Goal: Complete application form

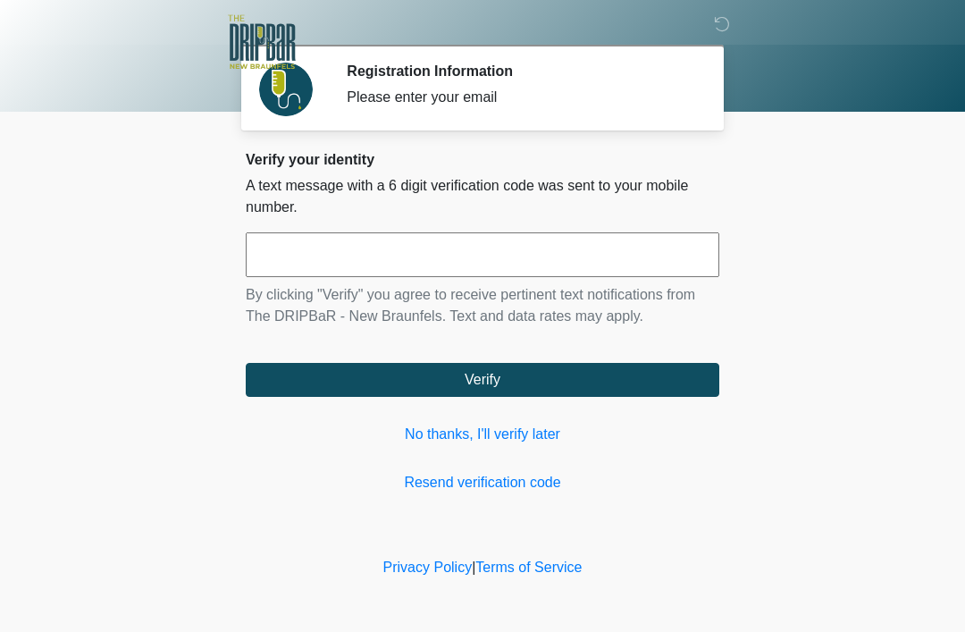
click at [564, 257] on input "text" at bounding box center [483, 254] width 474 height 45
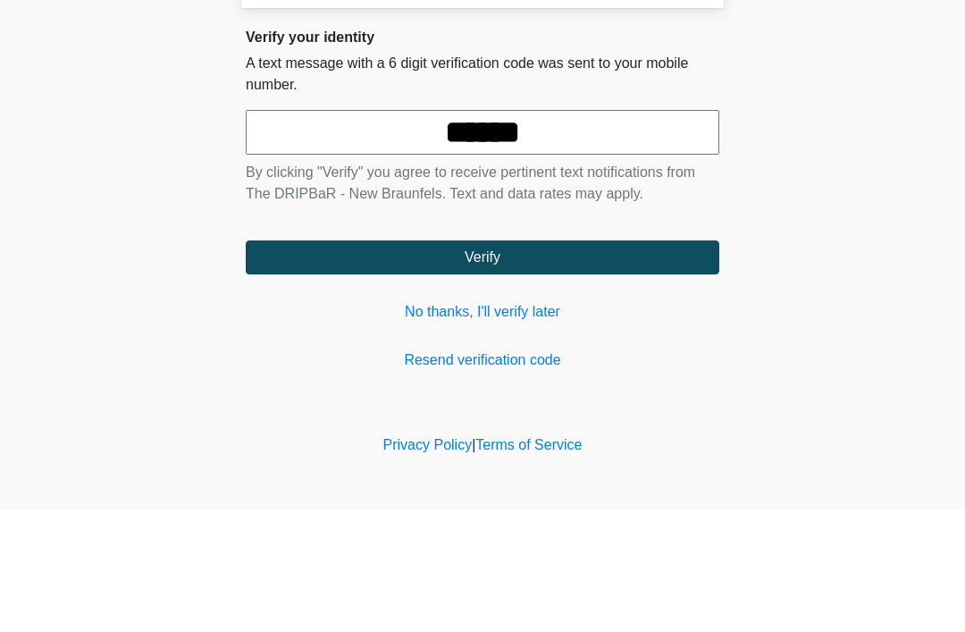
type input "******"
click at [535, 363] on button "Verify" at bounding box center [483, 380] width 474 height 34
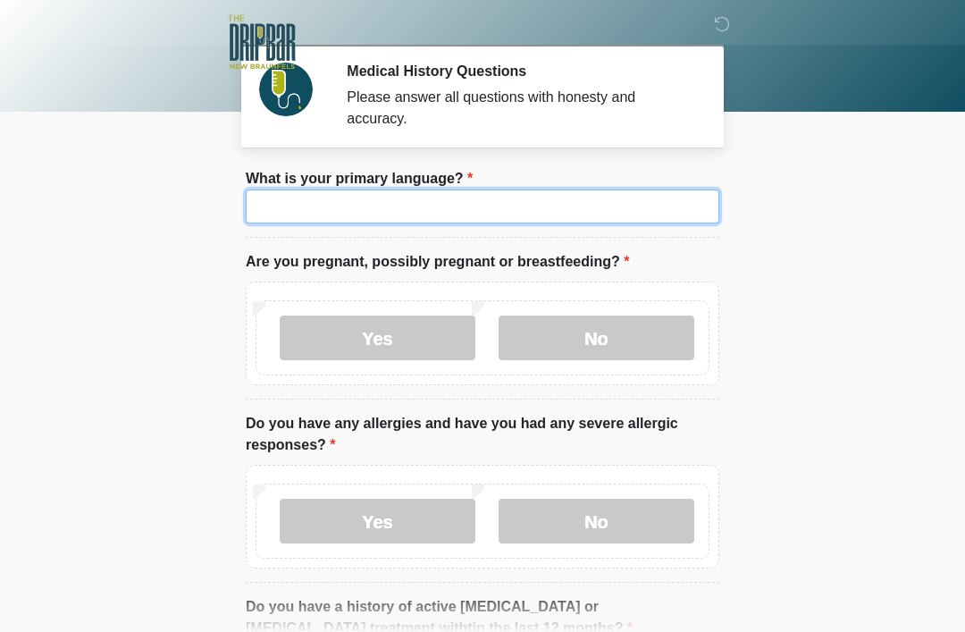
click at [516, 222] on input "What is your primary language?" at bounding box center [483, 206] width 474 height 34
type input "*******"
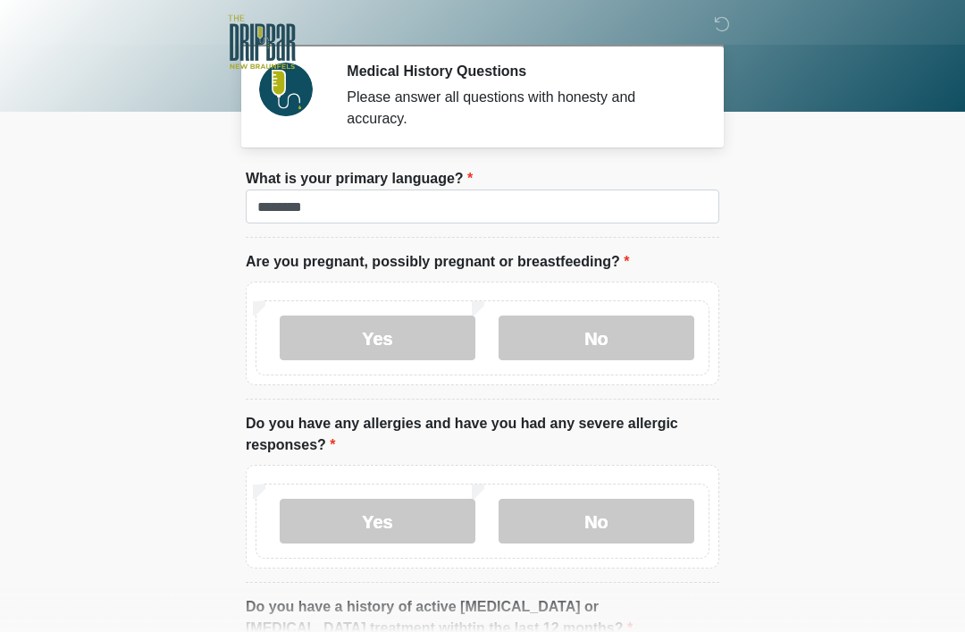
click at [422, 335] on label "Yes" at bounding box center [378, 337] width 196 height 45
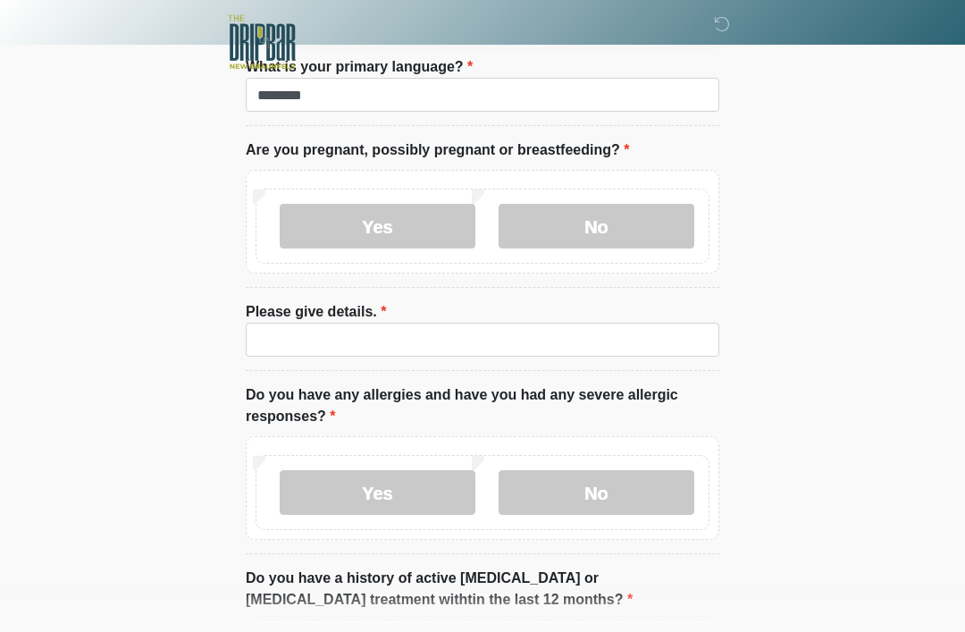
scroll to position [119, 0]
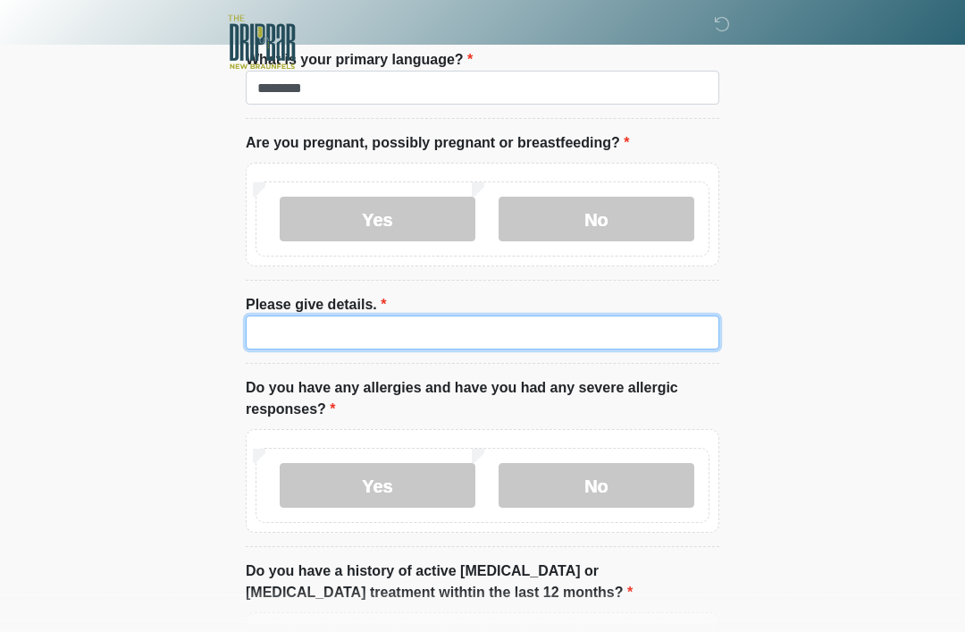
click at [548, 336] on input "Please give details." at bounding box center [483, 332] width 474 height 34
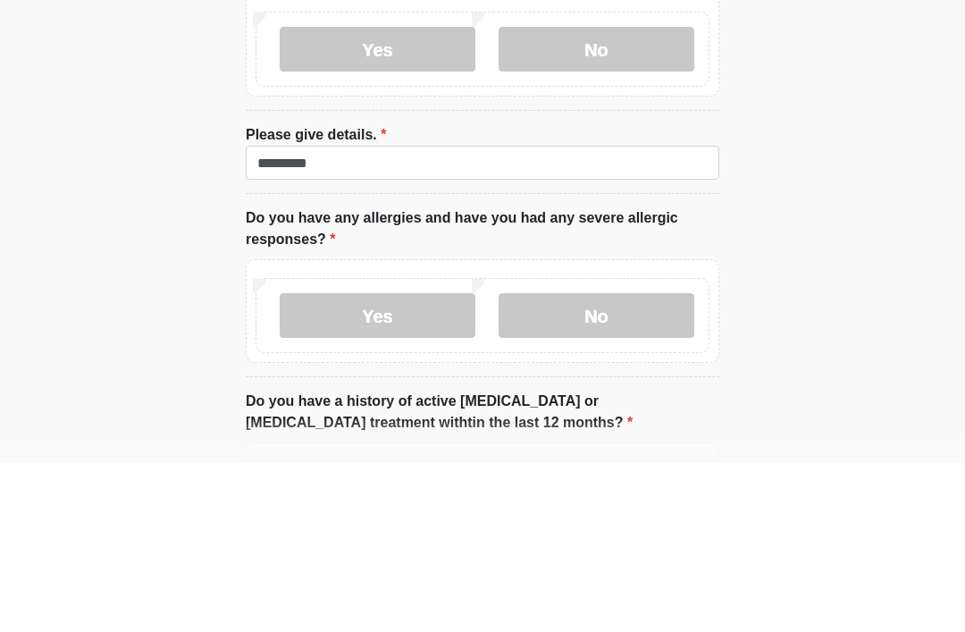
scroll to position [289, 0]
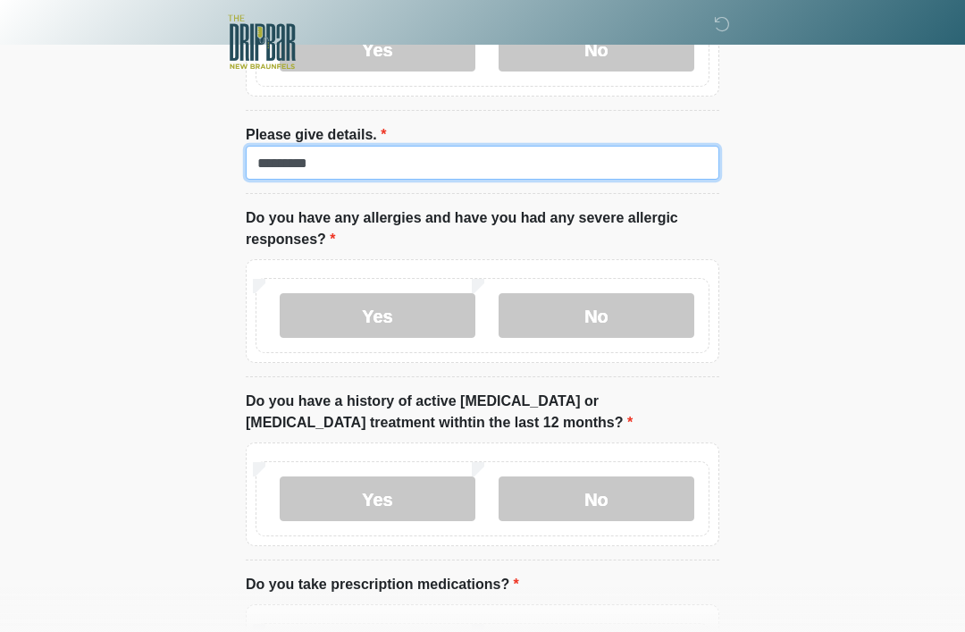
type input "********"
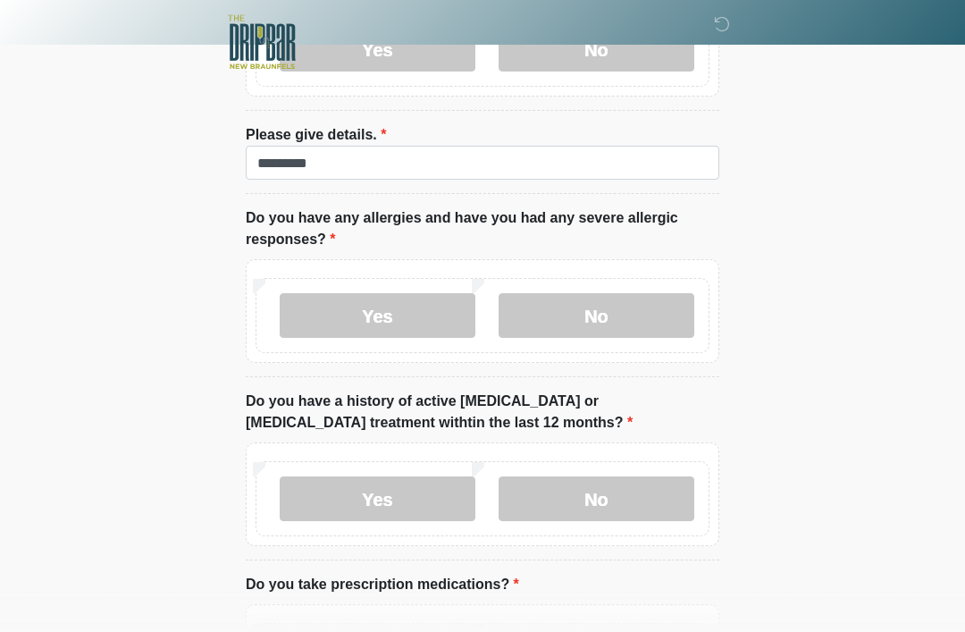
click at [417, 324] on label "Yes" at bounding box center [378, 315] width 196 height 45
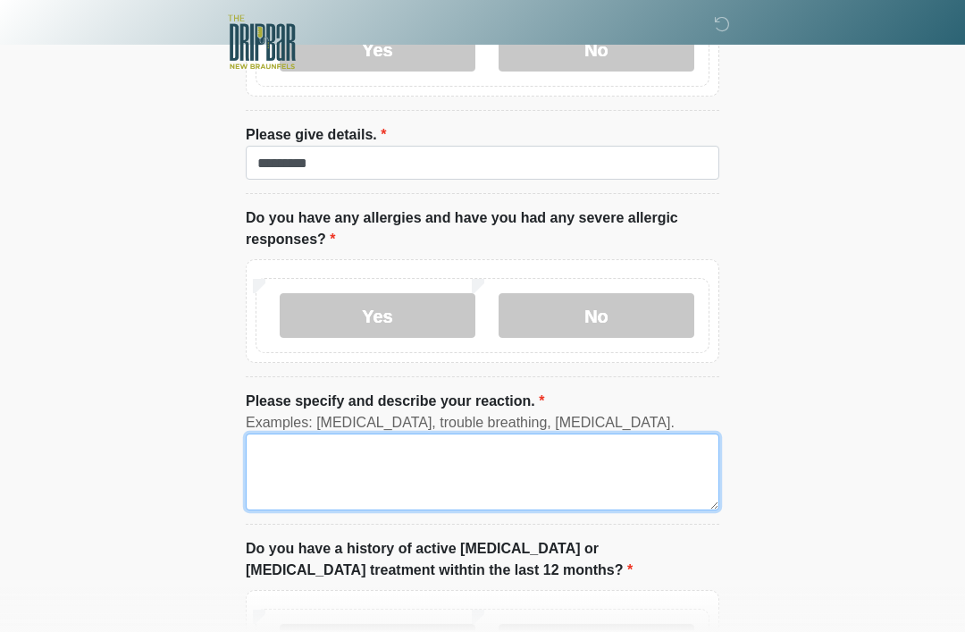
click at [493, 462] on textarea "Please specify and describe your reaction." at bounding box center [483, 471] width 474 height 77
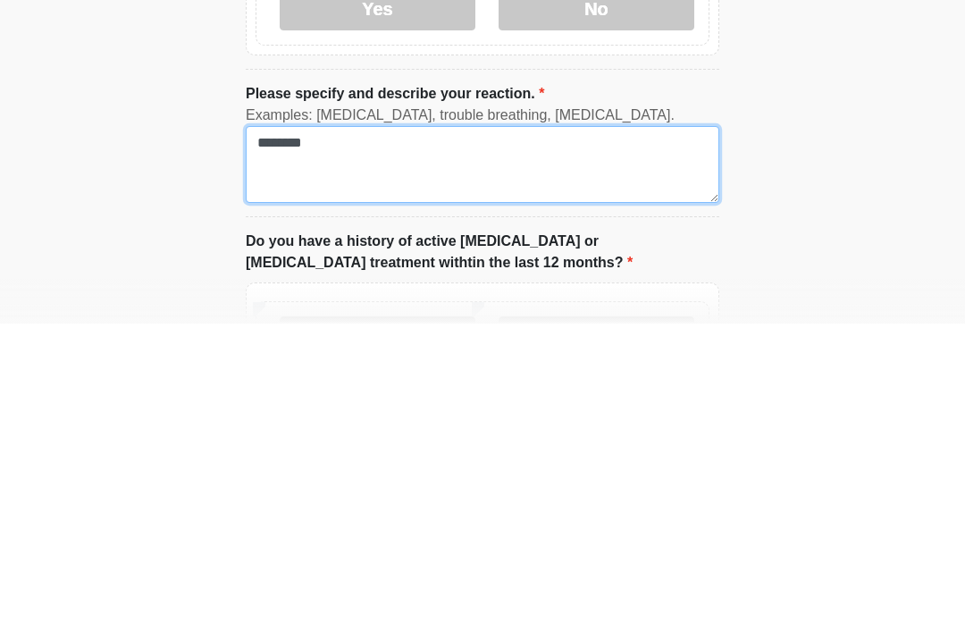
click at [291, 434] on textarea "*******" at bounding box center [483, 472] width 474 height 77
type textarea "*"
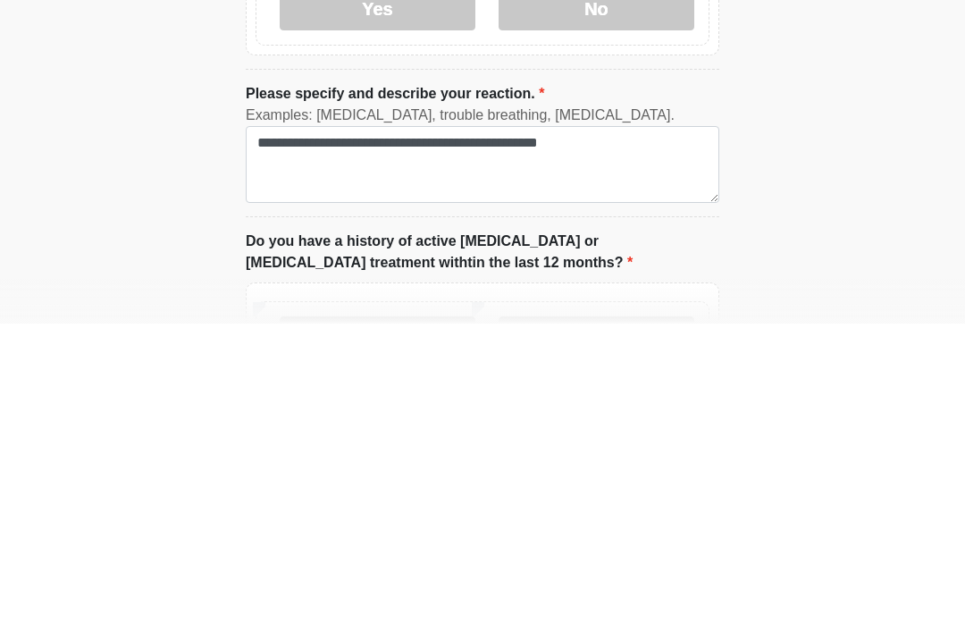
scroll to position [597, 0]
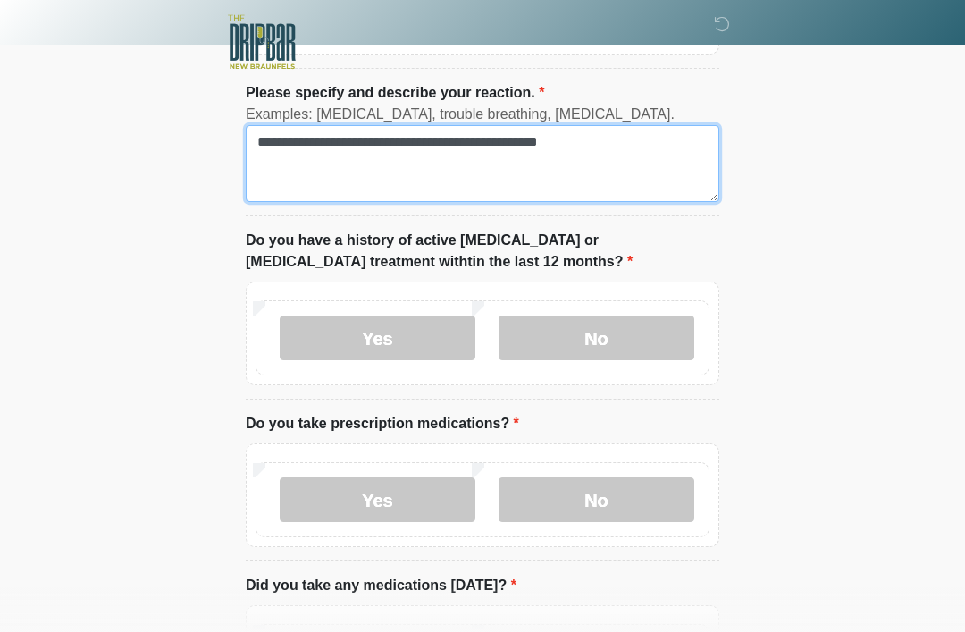
type textarea "**********"
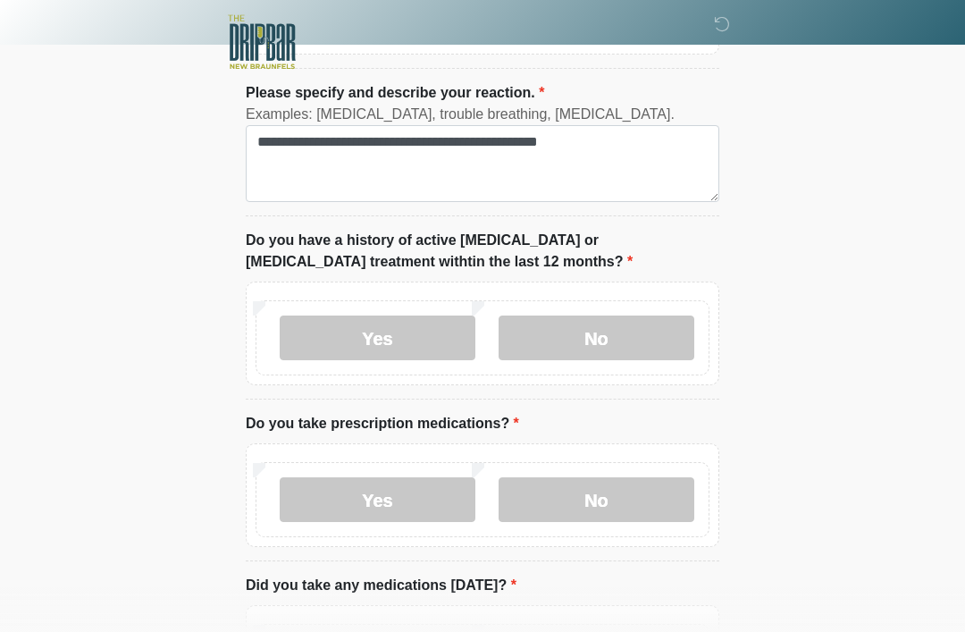
click at [620, 333] on label "No" at bounding box center [597, 337] width 196 height 45
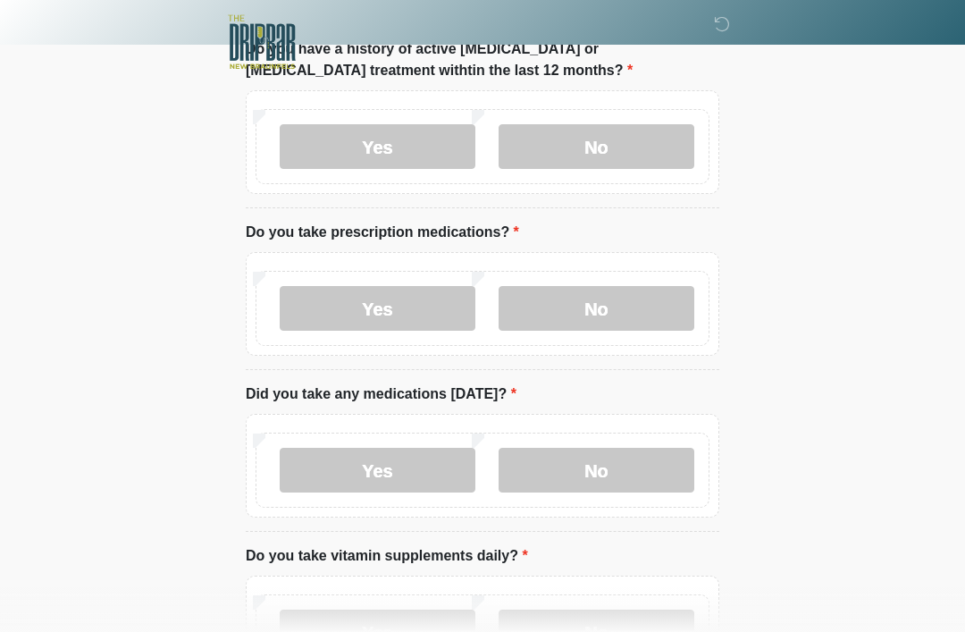
scroll to position [789, 0]
click at [617, 304] on label "No" at bounding box center [597, 307] width 196 height 45
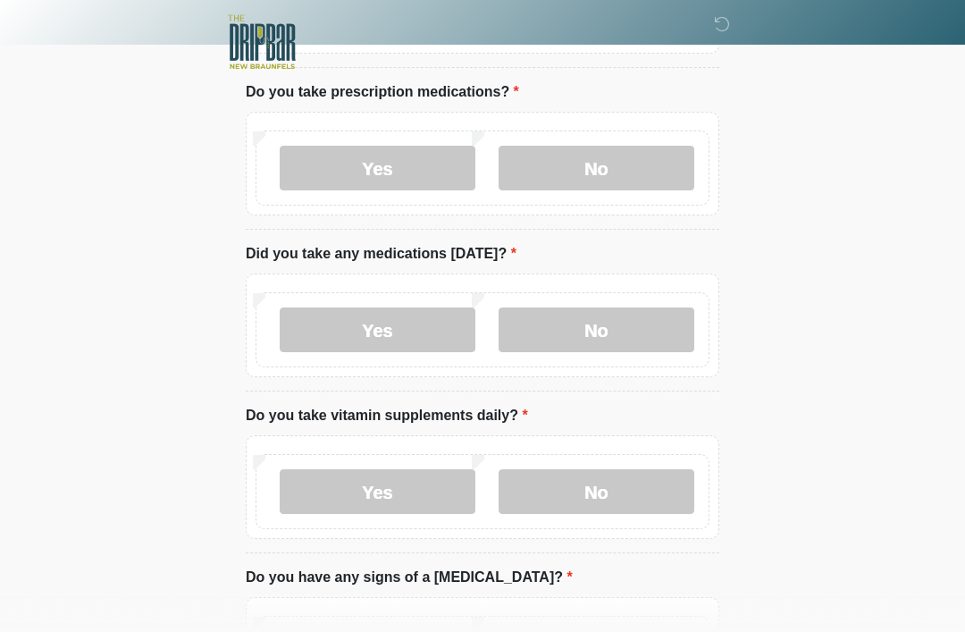
scroll to position [931, 0]
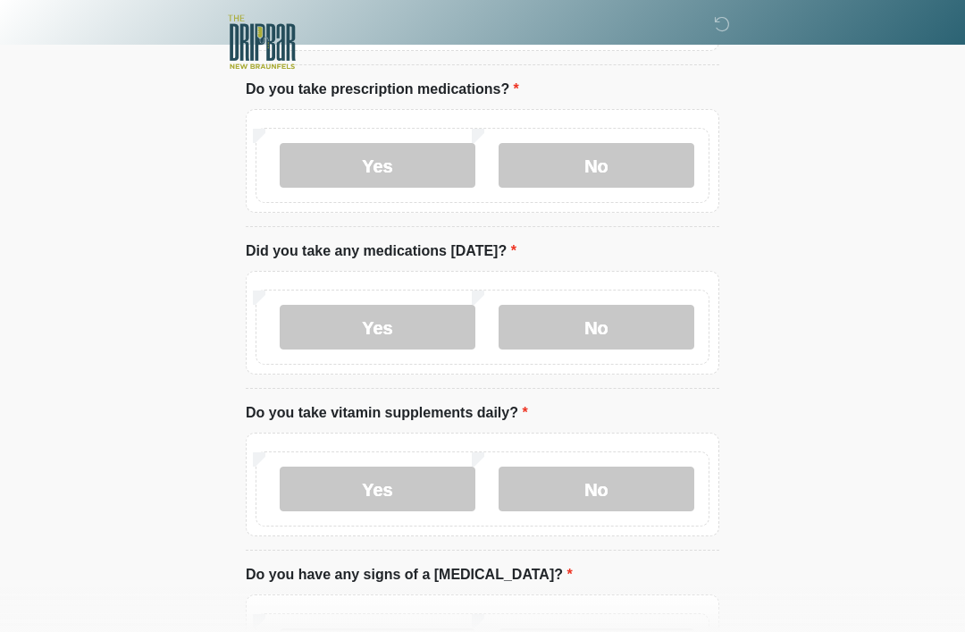
click at [608, 321] on label "No" at bounding box center [597, 327] width 196 height 45
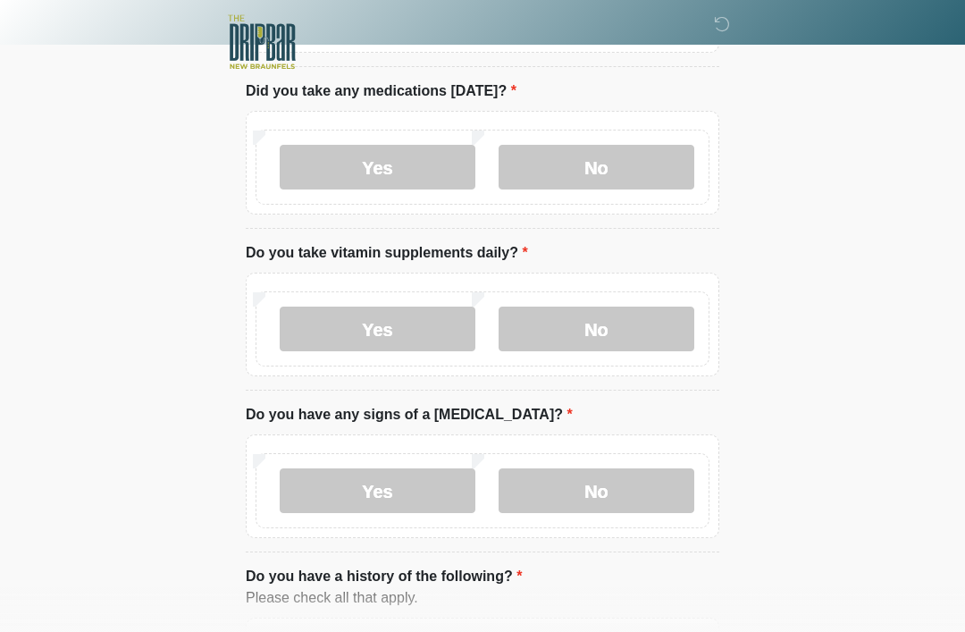
scroll to position [1096, 0]
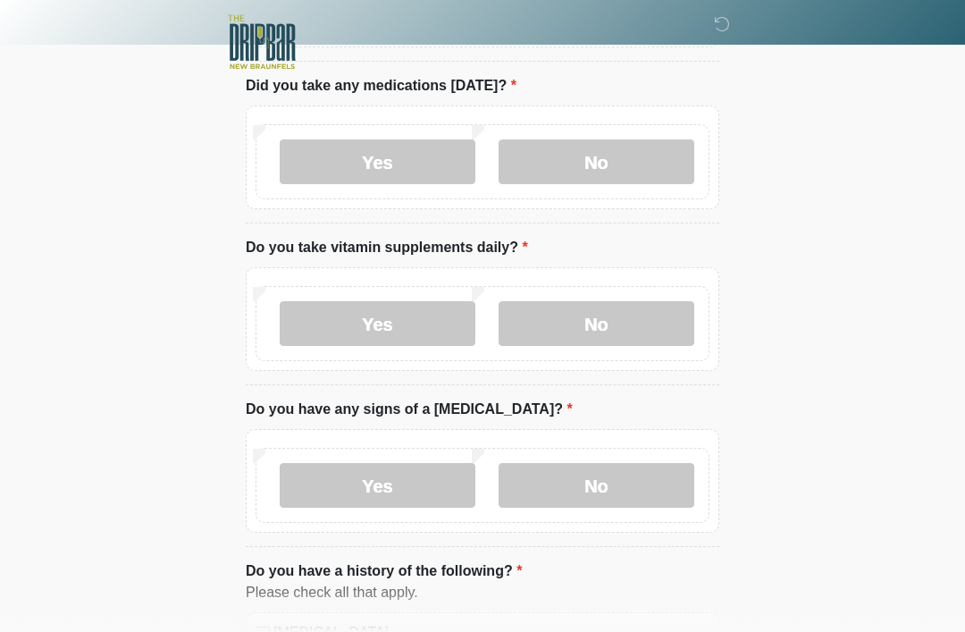
click at [628, 316] on label "No" at bounding box center [597, 323] width 196 height 45
click at [424, 319] on label "Yes" at bounding box center [378, 323] width 196 height 45
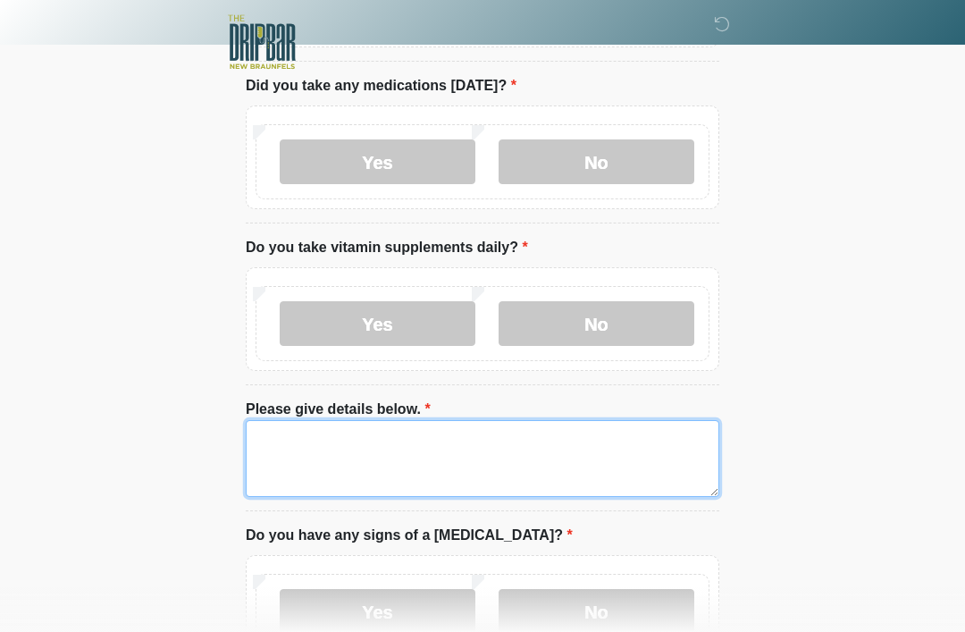
click at [470, 445] on textarea "Please give details below." at bounding box center [483, 458] width 474 height 77
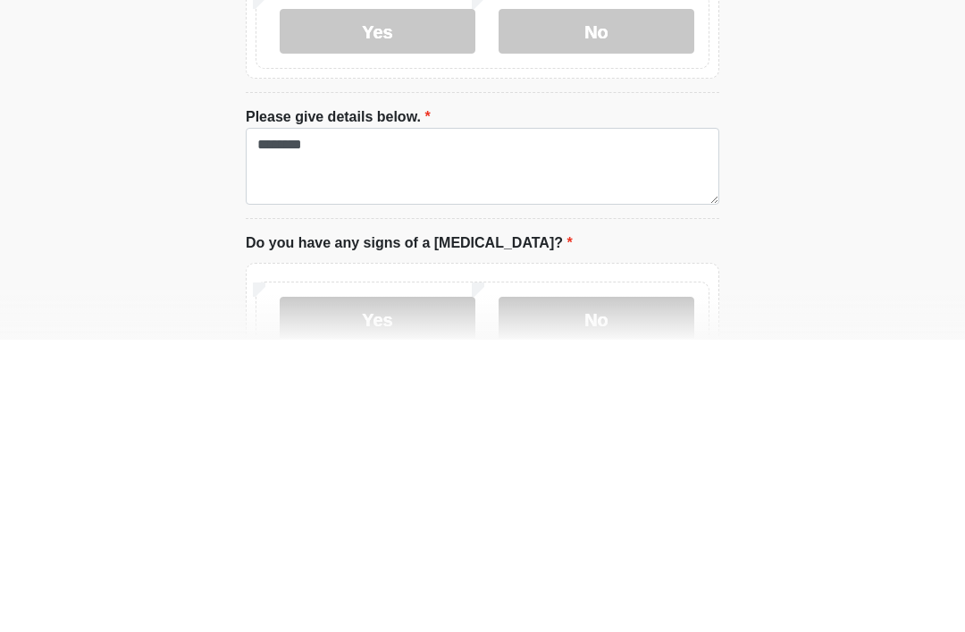
scroll to position [1388, 0]
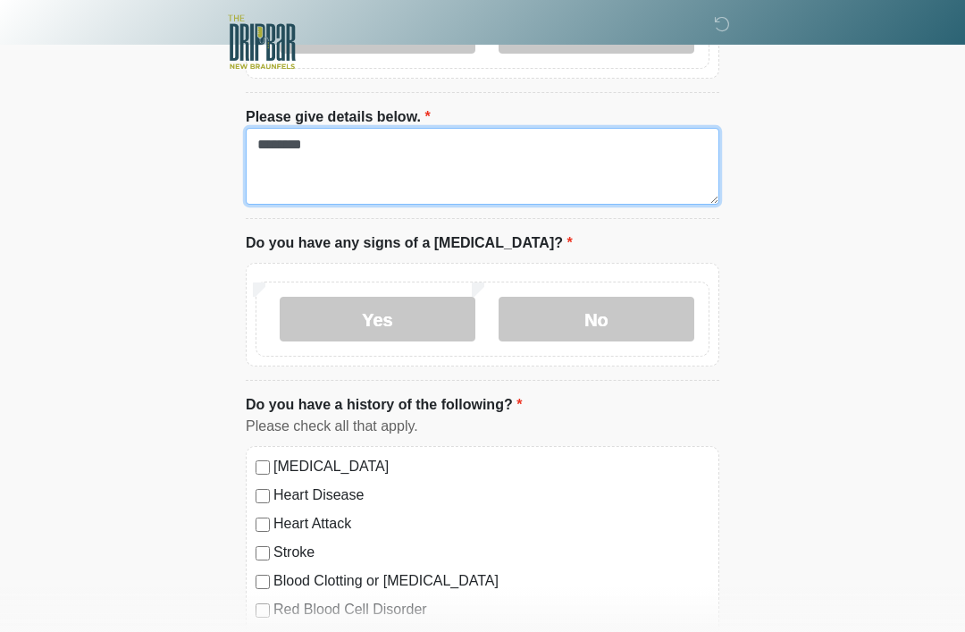
type textarea "********"
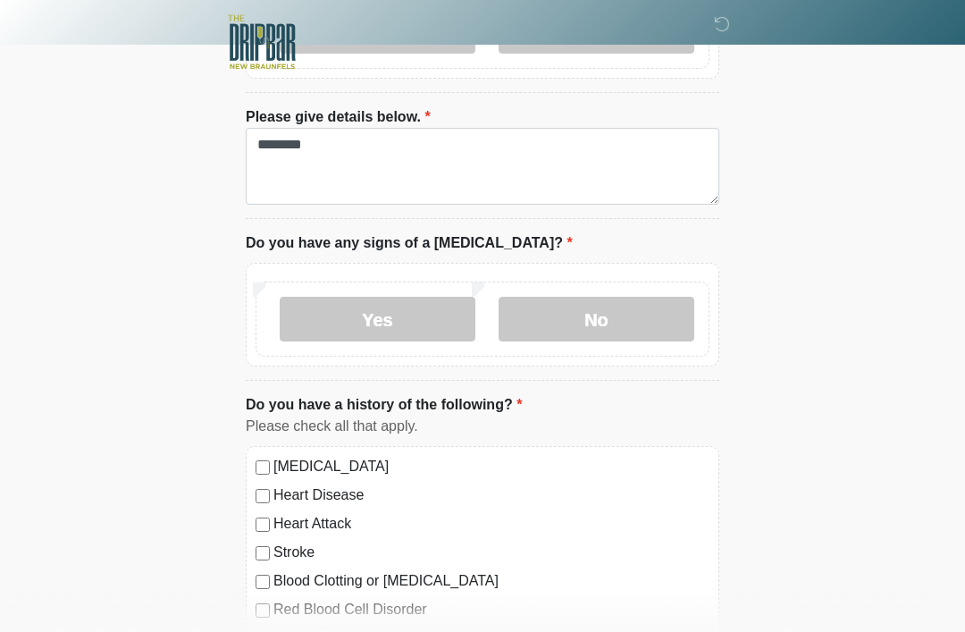
click at [619, 313] on label "No" at bounding box center [597, 319] width 196 height 45
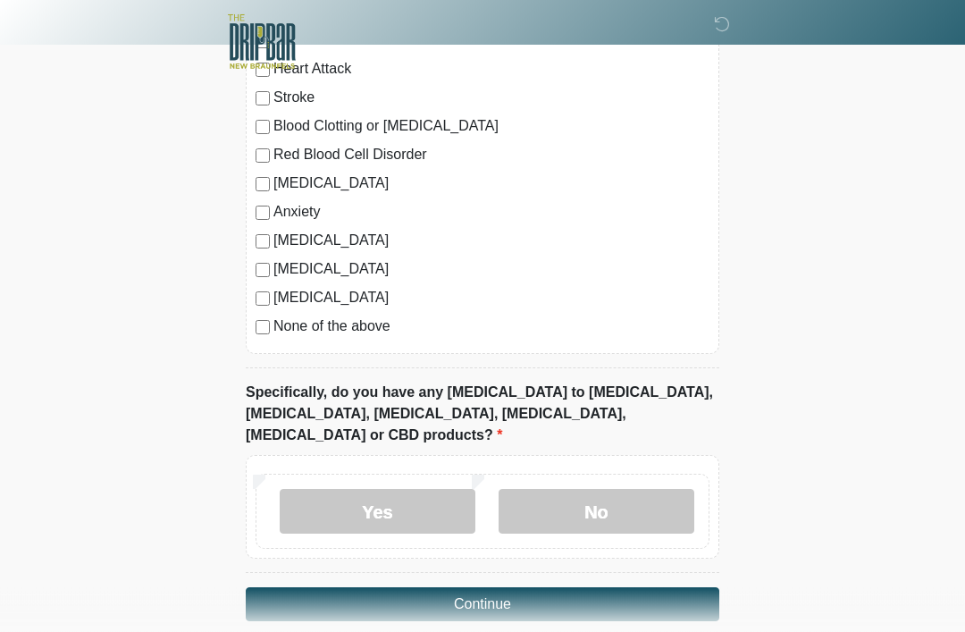
scroll to position [1845, 0]
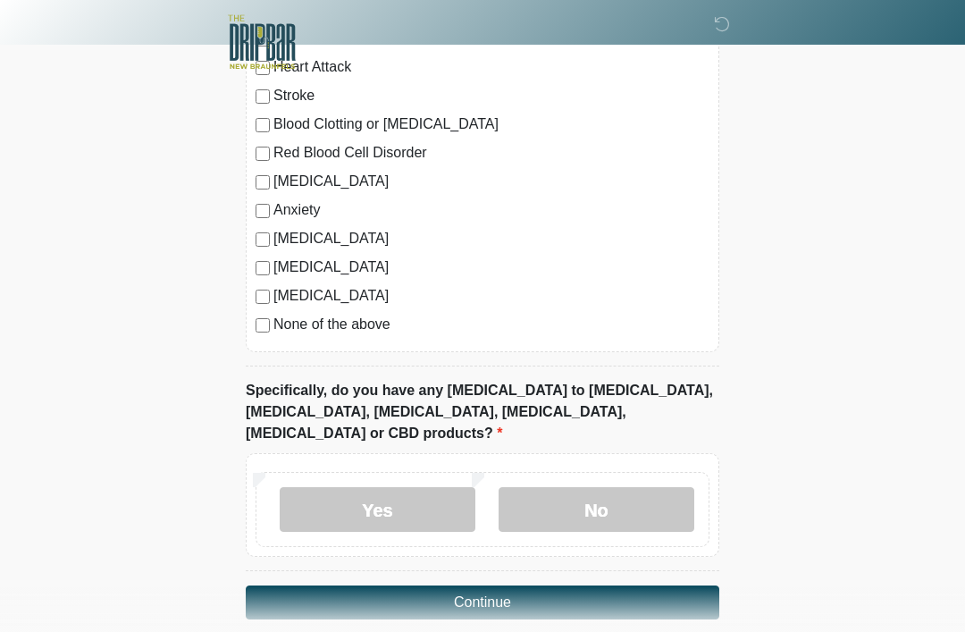
click at [616, 487] on label "No" at bounding box center [597, 509] width 196 height 45
click at [431, 487] on label "Yes" at bounding box center [378, 509] width 196 height 45
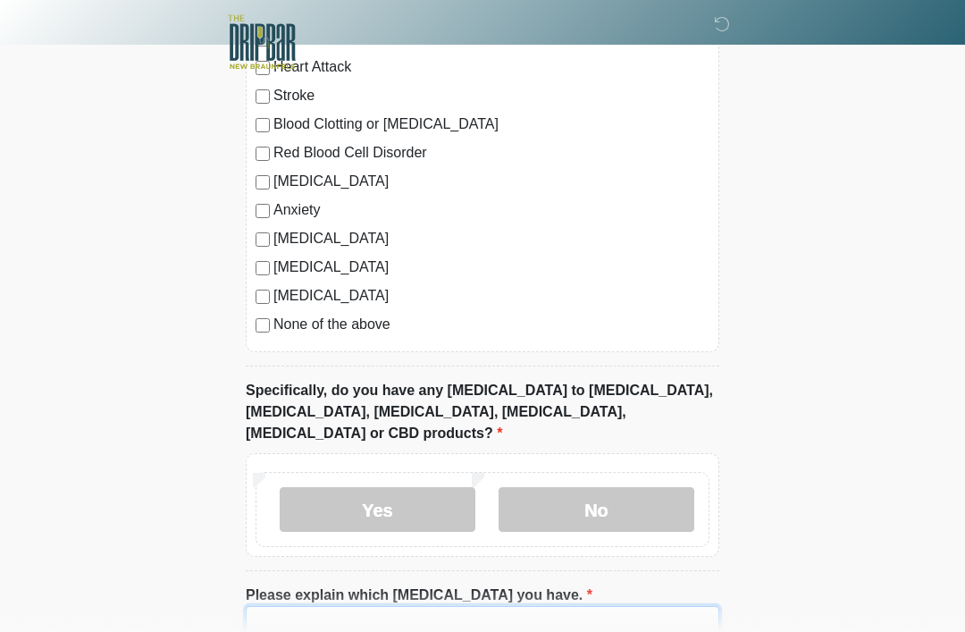
click at [549, 606] on input "Please explain which [MEDICAL_DATA] you have." at bounding box center [483, 623] width 474 height 34
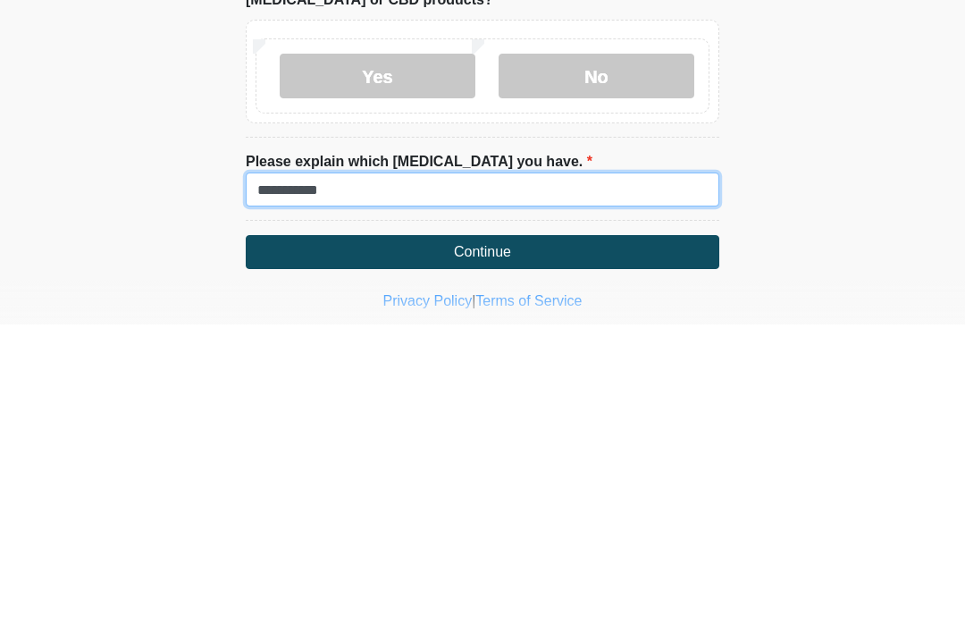
click at [285, 480] on input "**********" at bounding box center [483, 497] width 474 height 34
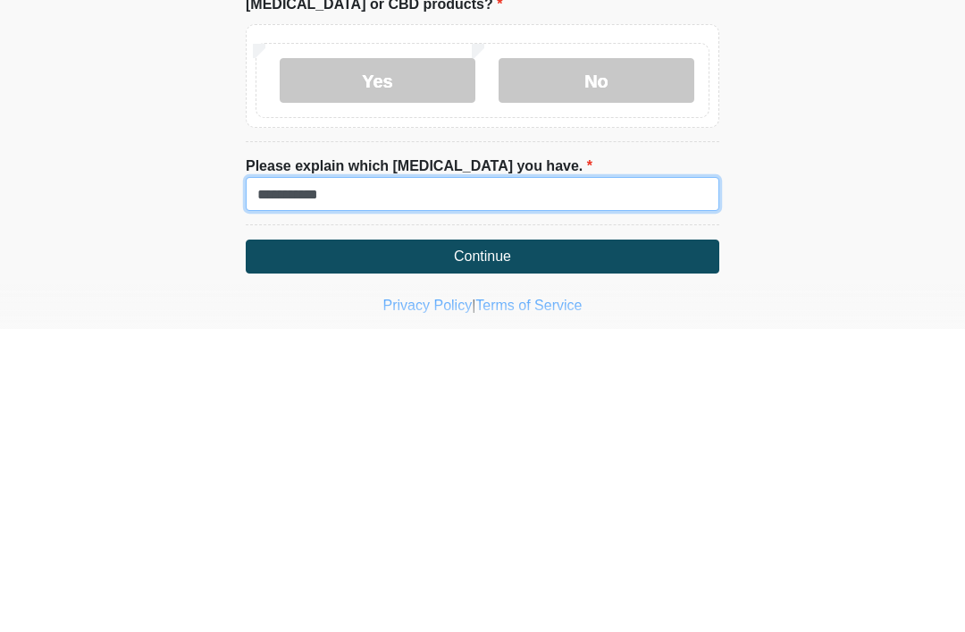
type input "**********"
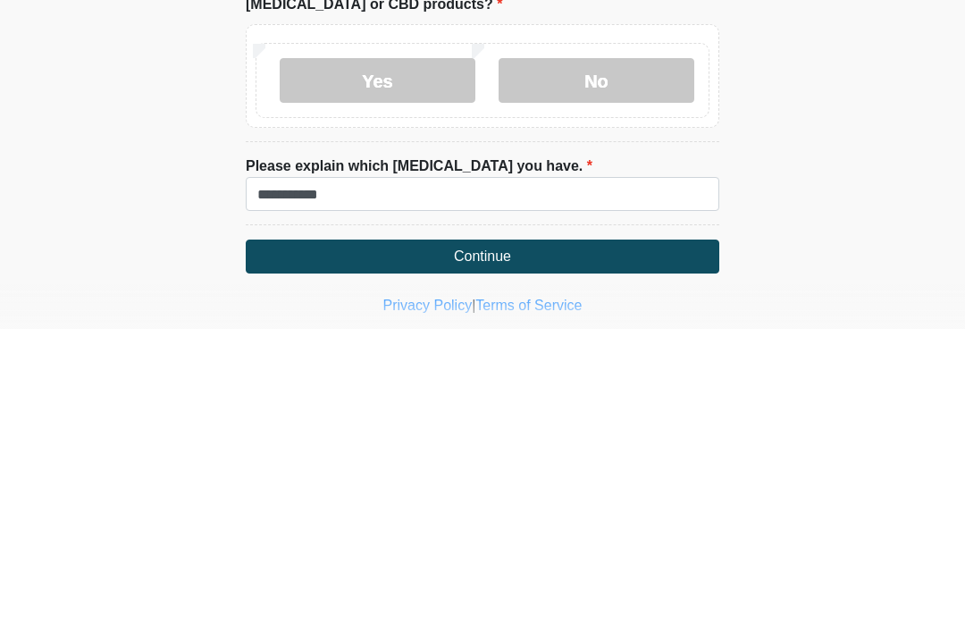
click at [518, 542] on button "Continue" at bounding box center [483, 559] width 474 height 34
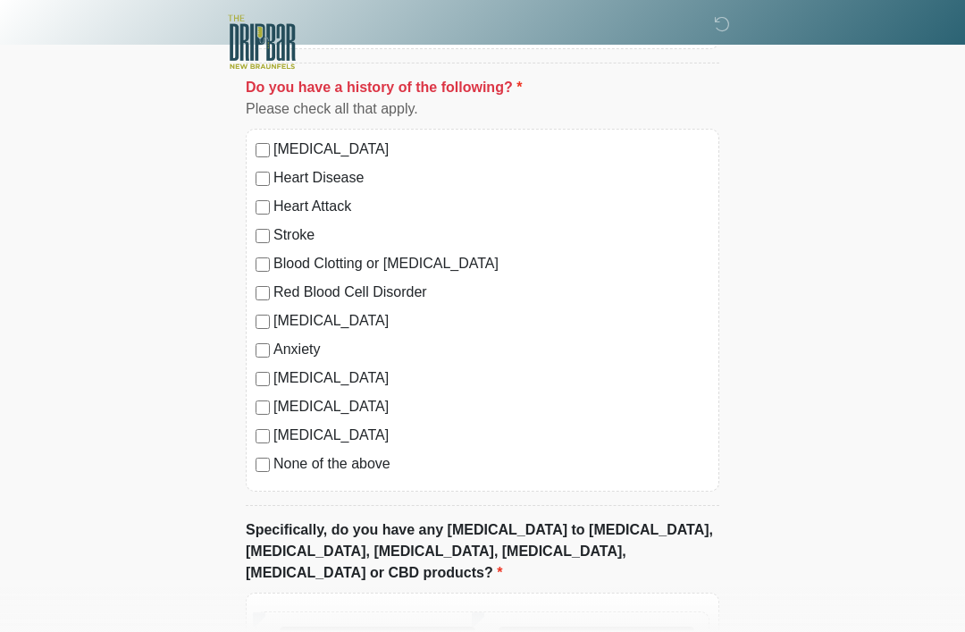
click at [389, 455] on label "None of the above" at bounding box center [491, 463] width 436 height 21
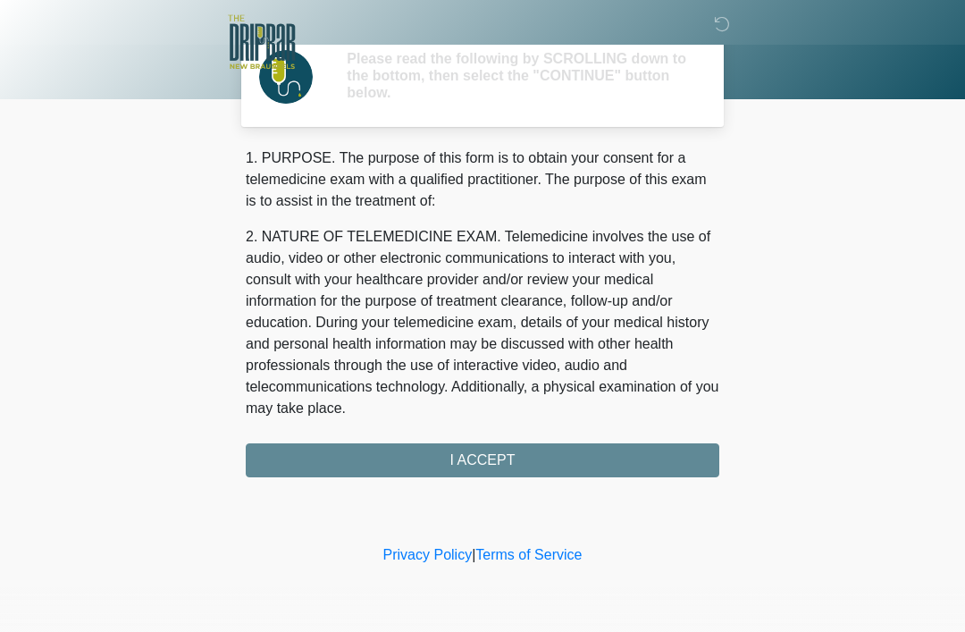
scroll to position [0, 0]
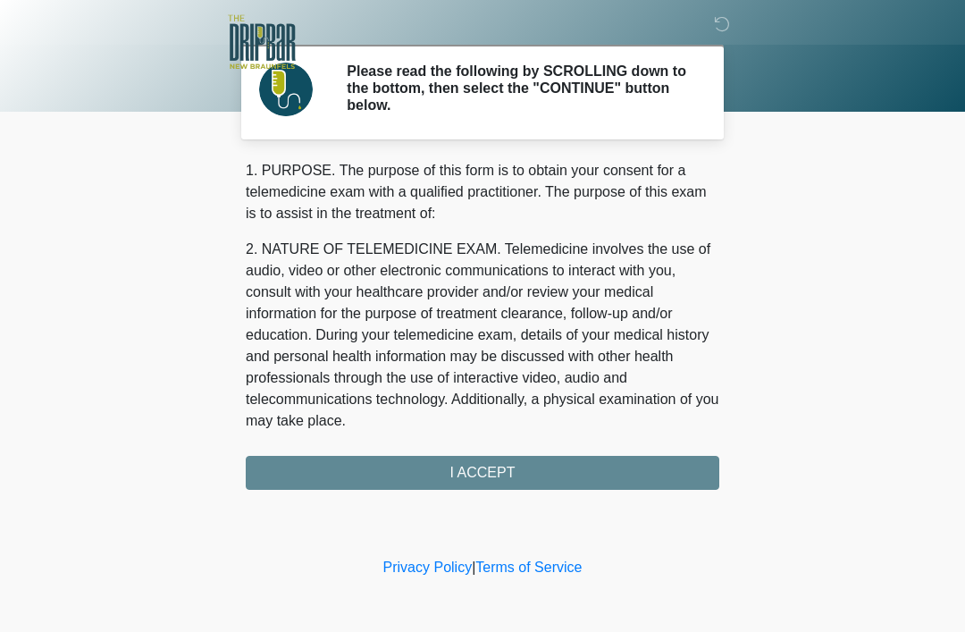
click at [550, 473] on div "1. PURPOSE. The purpose of this form is to obtain your consent for a telemedici…" at bounding box center [483, 325] width 474 height 330
click at [499, 469] on div "1. PURPOSE. The purpose of this form is to obtain your consent for a telemedici…" at bounding box center [483, 325] width 474 height 330
click at [483, 482] on div "1. PURPOSE. The purpose of this form is to obtain your consent for a telemedici…" at bounding box center [483, 325] width 474 height 330
click at [502, 468] on div "1. PURPOSE. The purpose of this form is to obtain your consent for a telemedici…" at bounding box center [483, 325] width 474 height 330
click at [499, 480] on div "1. PURPOSE. The purpose of this form is to obtain your consent for a telemedici…" at bounding box center [483, 325] width 474 height 330
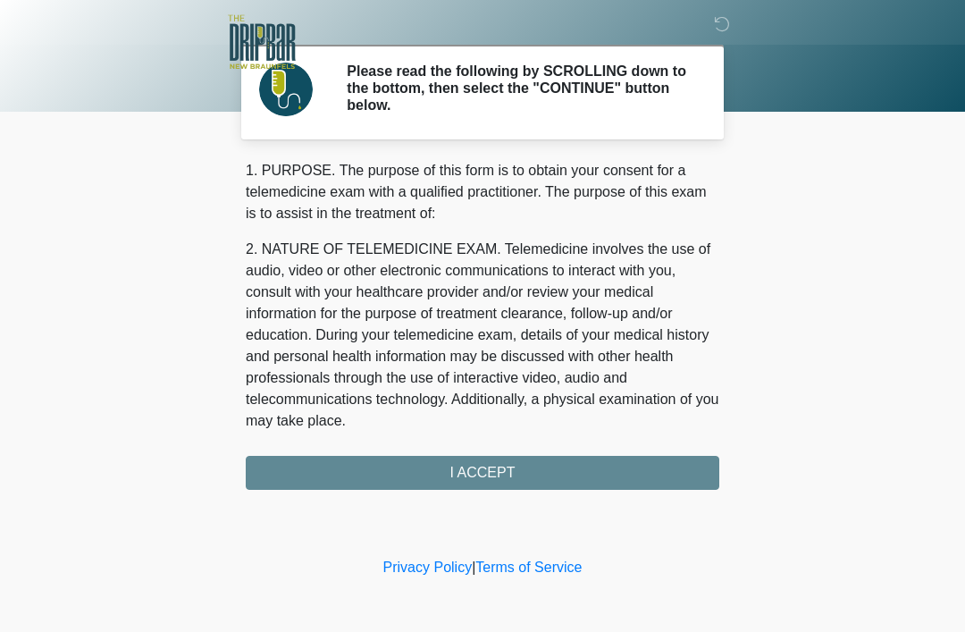
click at [499, 479] on div "1. PURPOSE. The purpose of this form is to obtain your consent for a telemedici…" at bounding box center [483, 325] width 474 height 330
click at [489, 492] on div "‎ ‎ Please read the following by SCROLLING down to the bottom, then select the …" at bounding box center [482, 276] width 536 height 517
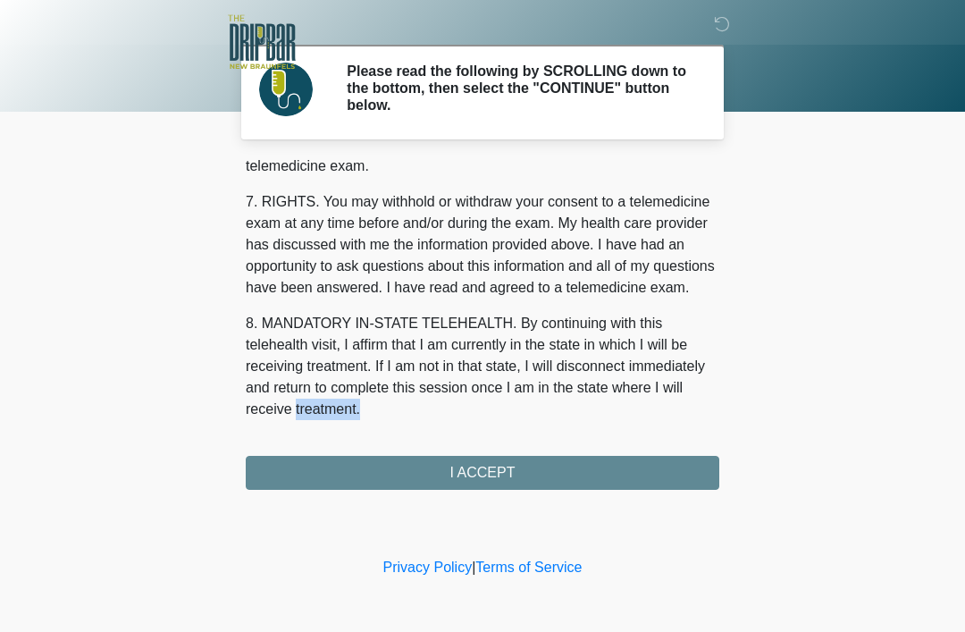
scroll to position [784, 0]
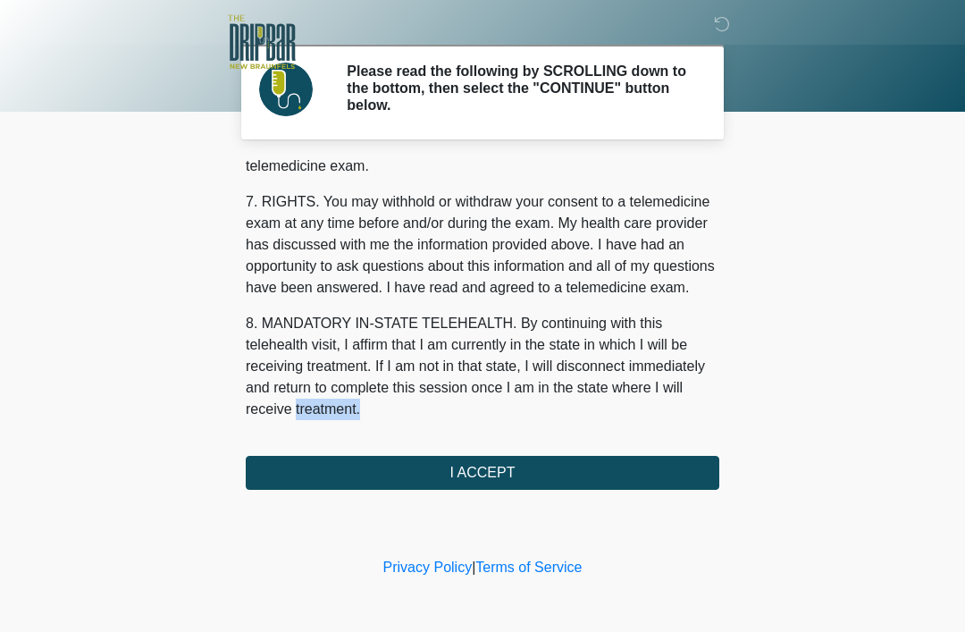
click at [460, 478] on button "I ACCEPT" at bounding box center [483, 473] width 474 height 34
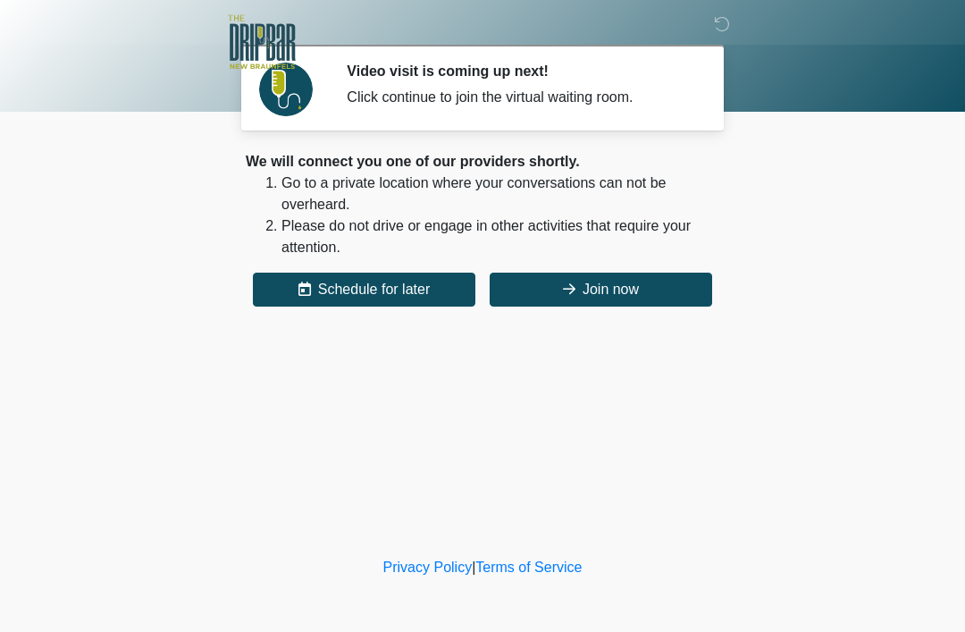
click at [636, 293] on button "Join now" at bounding box center [601, 289] width 222 height 34
